Goal: Task Accomplishment & Management: Manage account settings

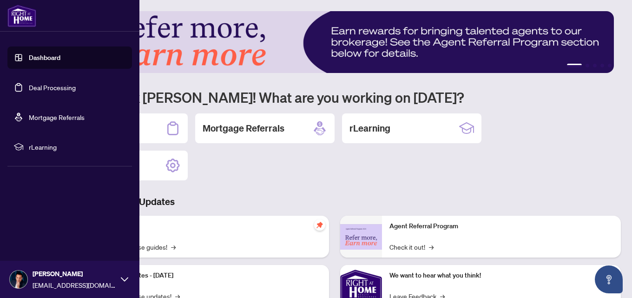
click at [29, 86] on link "Deal Processing" at bounding box center [52, 87] width 47 height 8
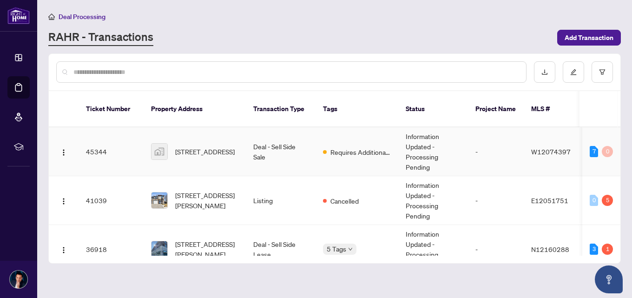
click at [229, 146] on span "[STREET_ADDRESS]" at bounding box center [204, 151] width 59 height 10
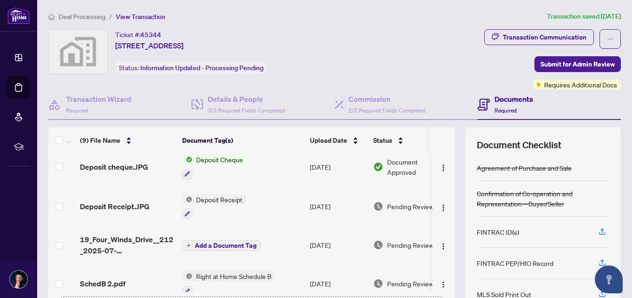
scroll to position [93, 0]
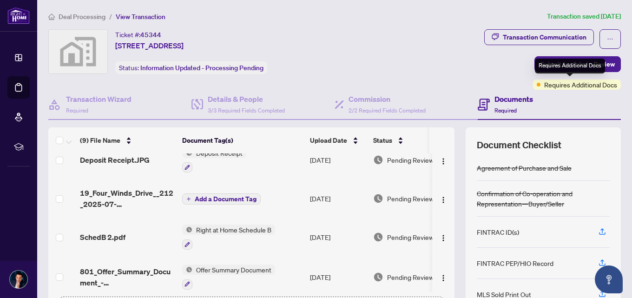
click at [558, 84] on span "Requires Additional Docs" at bounding box center [580, 84] width 73 height 10
click at [449, 70] on div "Transaction Communication Submit for Admin Review Requires Additional Docs" at bounding box center [499, 59] width 243 height 60
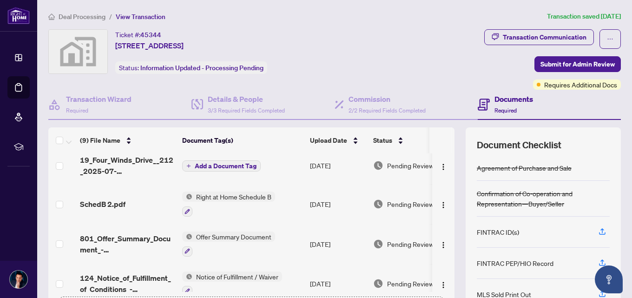
scroll to position [79, 0]
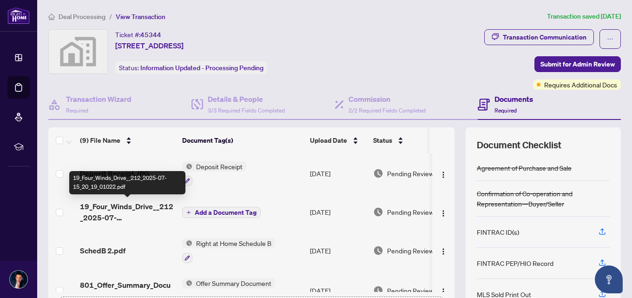
click at [113, 205] on span "19_Four_Winds_Drive__212_2025-07-15_20_19_01022.pdf" at bounding box center [127, 212] width 95 height 22
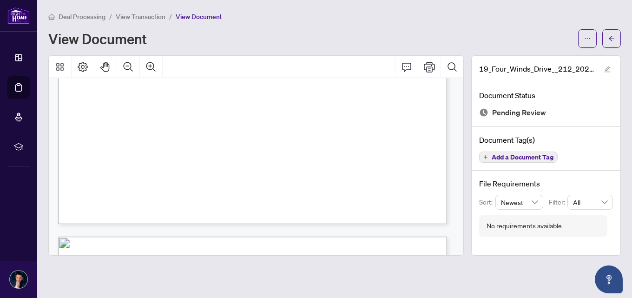
scroll to position [929, 0]
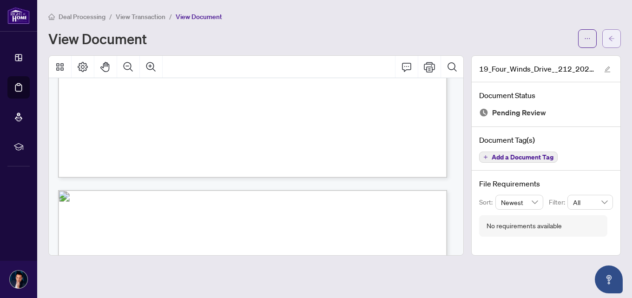
click at [611, 41] on icon "arrow-left" at bounding box center [611, 38] width 7 height 7
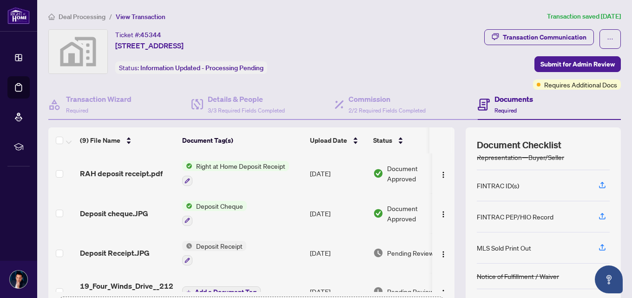
scroll to position [93, 0]
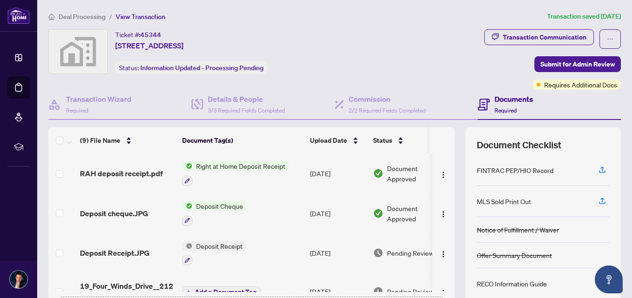
click at [514, 200] on div "MLS Sold Print Out" at bounding box center [504, 201] width 54 height 10
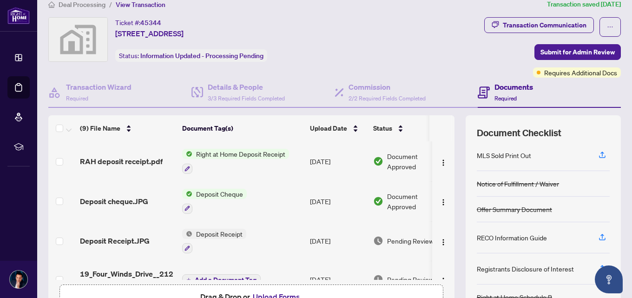
scroll to position [59, 0]
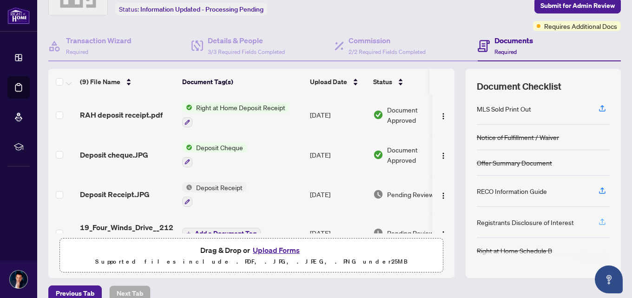
click at [598, 223] on icon "button" at bounding box center [602, 221] width 8 height 8
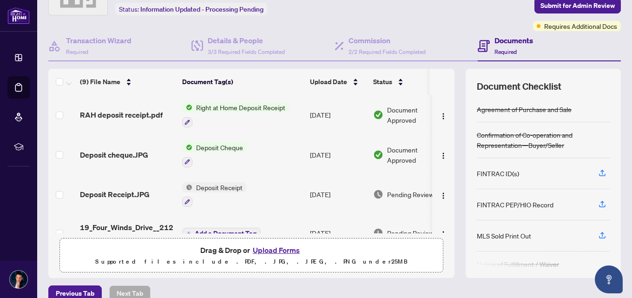
scroll to position [12, 0]
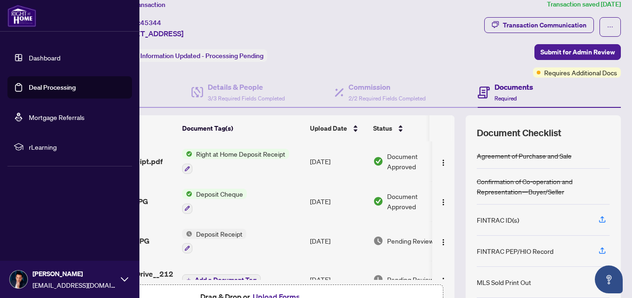
click at [44, 58] on link "Dashboard" at bounding box center [45, 57] width 32 height 8
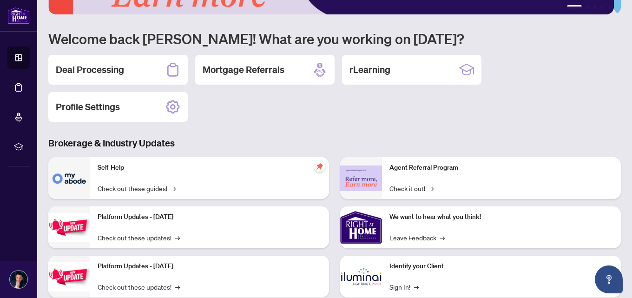
scroll to position [105, 0]
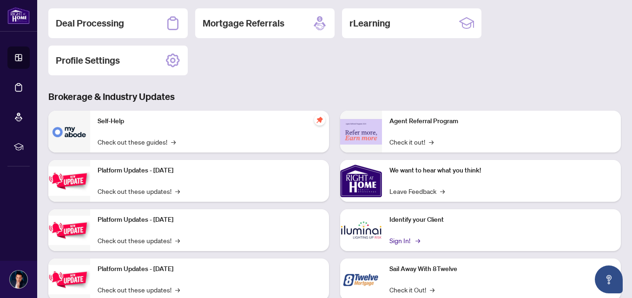
click at [398, 238] on link "Sign In! →" at bounding box center [403, 240] width 29 height 10
